Goal: Information Seeking & Learning: Learn about a topic

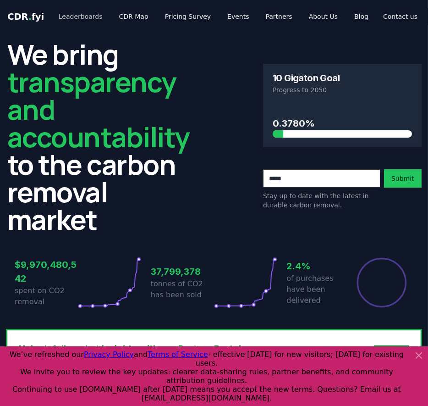
click at [74, 11] on link "Leaderboards" at bounding box center [80, 16] width 59 height 17
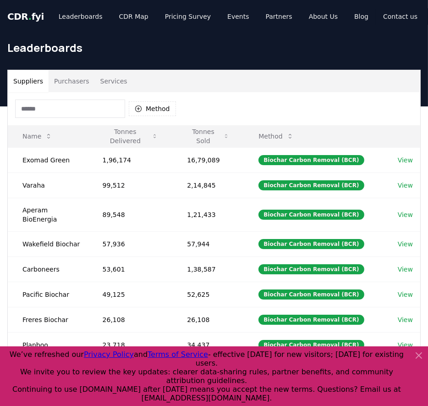
click at [34, 84] on button "Suppliers" at bounding box center [28, 81] width 41 height 22
click at [151, 105] on button "Method" at bounding box center [152, 108] width 47 height 15
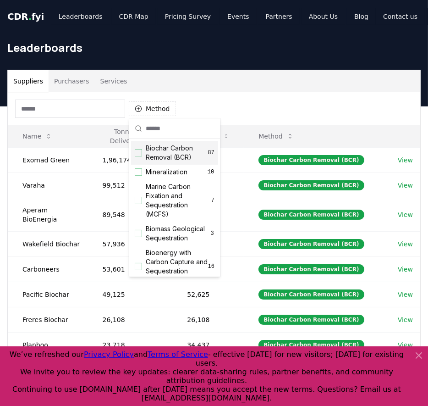
click at [195, 71] on div "Suppliers Purchasers Services" at bounding box center [214, 81] width 413 height 22
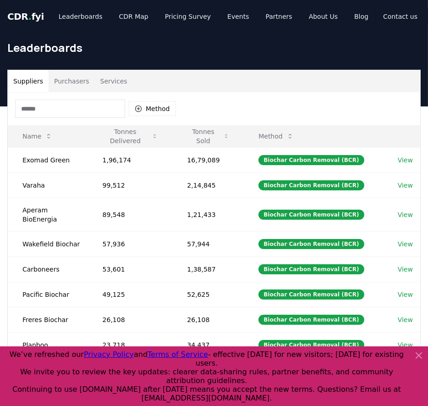
click at [72, 77] on button "Purchasers" at bounding box center [72, 81] width 46 height 22
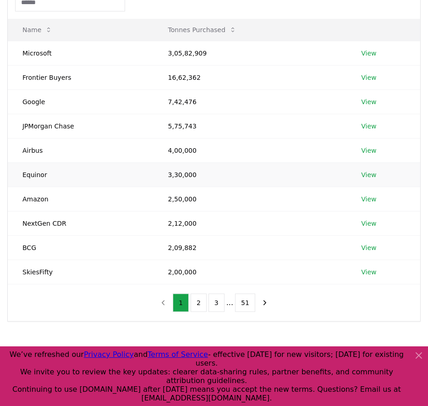
scroll to position [108, 0]
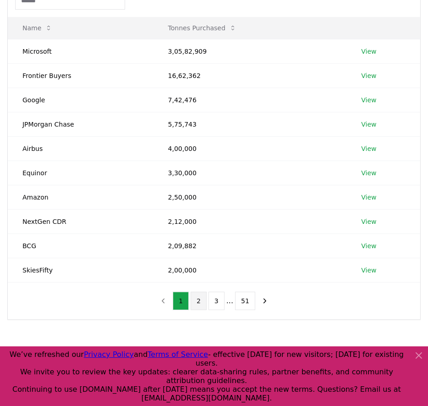
click at [197, 298] on button "2" at bounding box center [199, 301] width 16 height 18
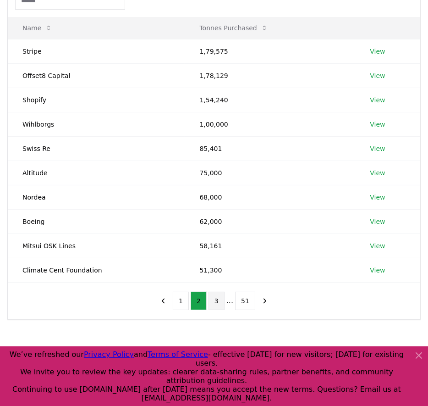
click at [216, 301] on button "3" at bounding box center [217, 301] width 16 height 18
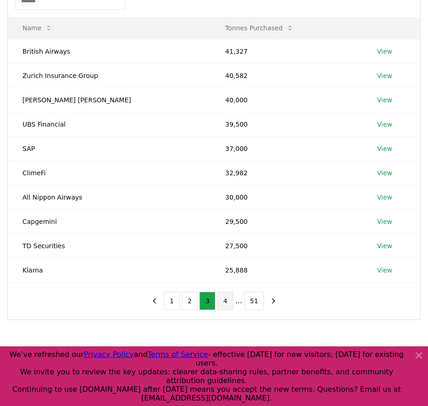
click at [223, 302] on button "4" at bounding box center [225, 301] width 16 height 18
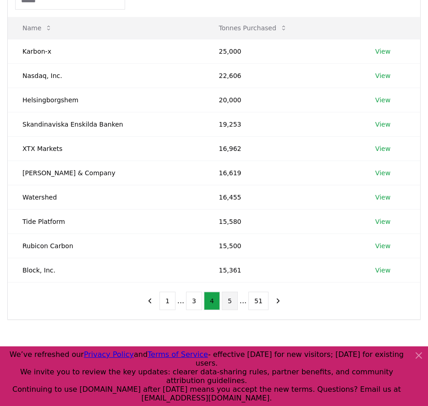
click at [227, 302] on button "5" at bounding box center [230, 301] width 16 height 18
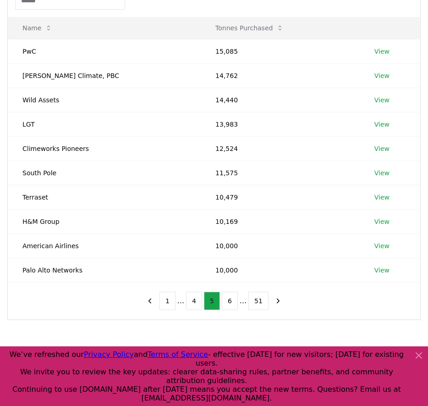
click at [227, 302] on button "6" at bounding box center [230, 301] width 16 height 18
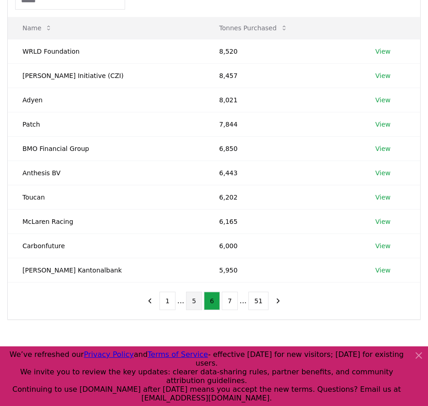
click at [227, 302] on button "7" at bounding box center [230, 301] width 16 height 18
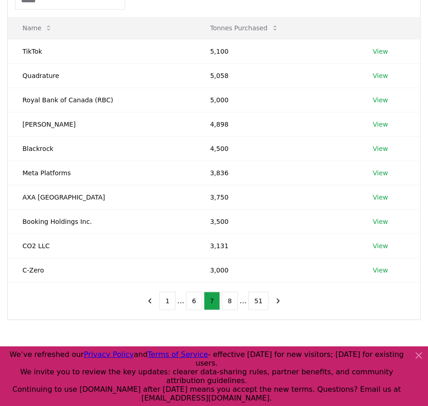
click at [227, 302] on button "8" at bounding box center [230, 301] width 16 height 18
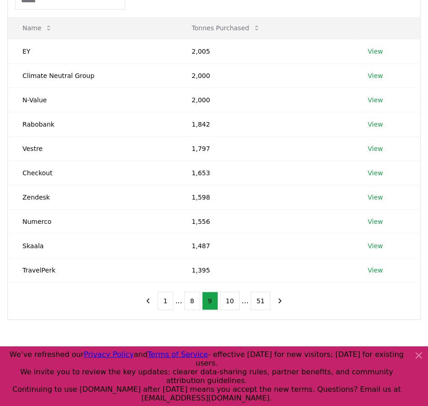
click at [227, 302] on button "10" at bounding box center [230, 301] width 20 height 18
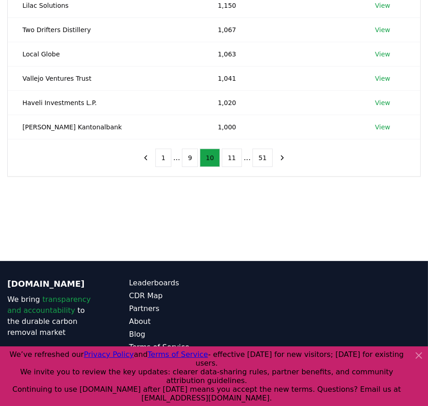
scroll to position [251, 0]
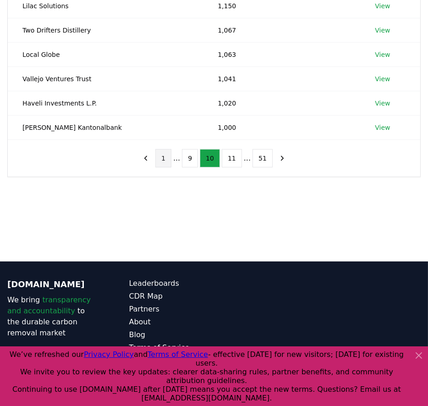
click at [166, 160] on button "1" at bounding box center [163, 158] width 16 height 18
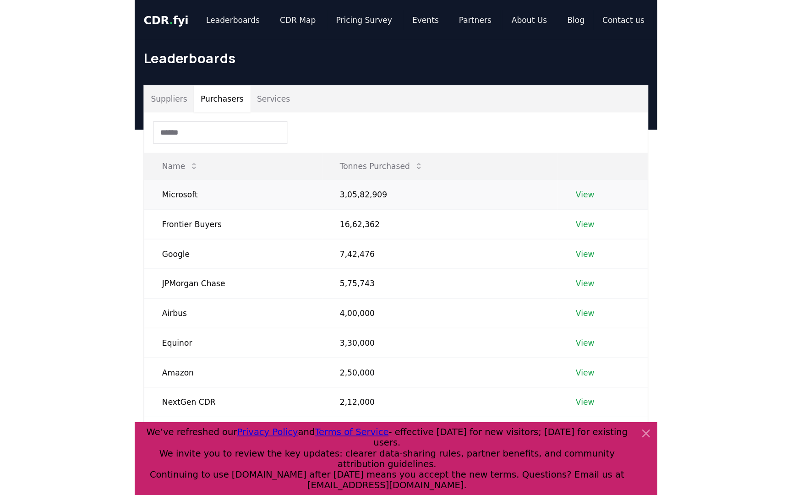
scroll to position [0, 0]
